Goal: Find specific page/section: Find specific page/section

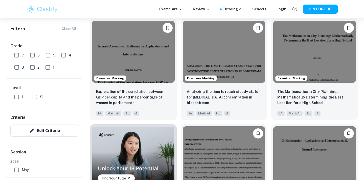
scroll to position [237, 0]
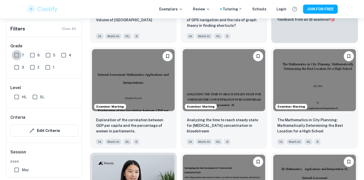
click at [19, 57] on input "7" at bounding box center [17, 55] width 10 height 10
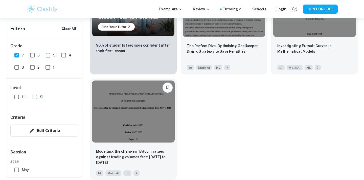
scroll to position [418, 0]
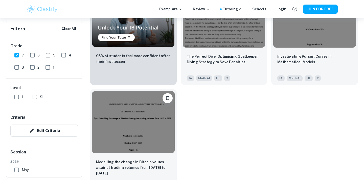
click at [17, 54] on input "7" at bounding box center [17, 55] width 10 height 10
checkbox input "false"
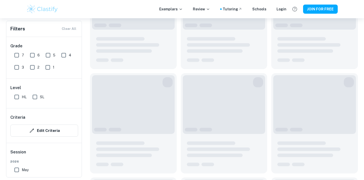
scroll to position [406, 0]
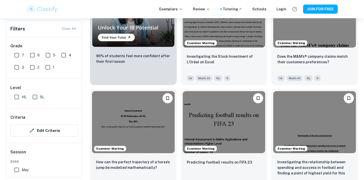
click at [34, 53] on input "6" at bounding box center [32, 55] width 10 height 10
checkbox input "true"
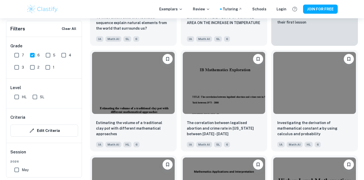
scroll to position [1511, 0]
